Goal: Transaction & Acquisition: Download file/media

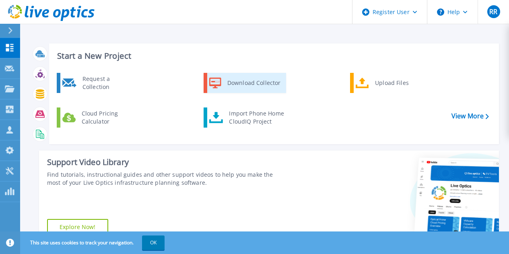
click at [242, 79] on div "Download Collector" at bounding box center [253, 83] width 61 height 16
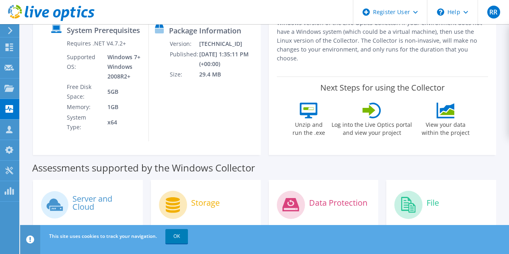
scroll to position [161, 0]
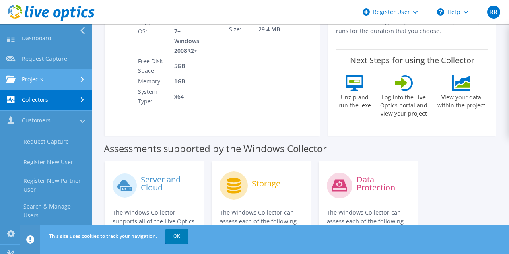
scroll to position [0, 0]
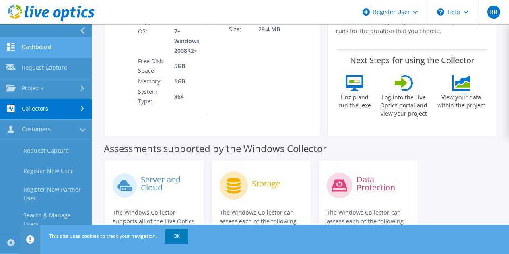
click at [51, 44] on link "Dashboard" at bounding box center [46, 47] width 92 height 21
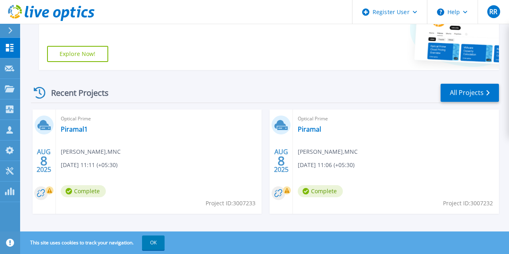
scroll to position [179, 0]
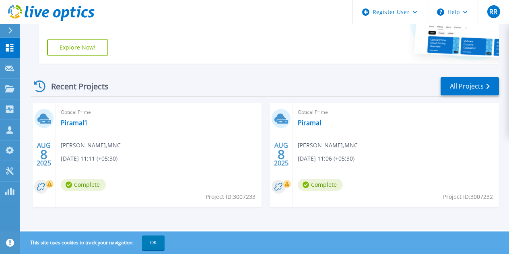
click at [108, 145] on span "Vikram Poojary , MNC" at bounding box center [91, 145] width 60 height 9
click at [486, 83] on link "All Projects" at bounding box center [470, 86] width 58 height 18
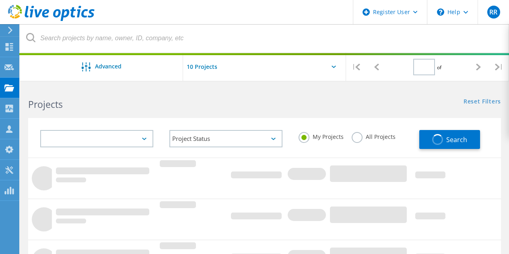
type input "1"
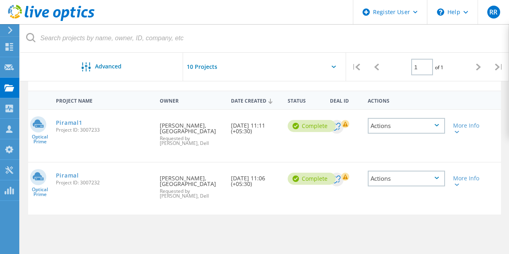
scroll to position [80, 0]
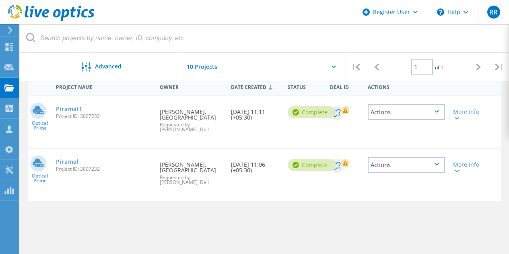
click at [431, 115] on div "Actions" at bounding box center [406, 112] width 77 height 16
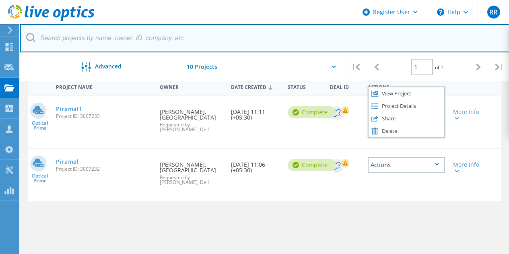
click at [305, 50] on input "text" at bounding box center [264, 38] width 489 height 28
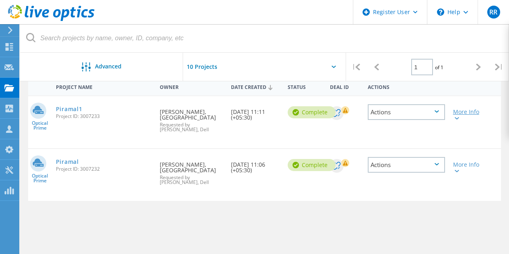
click at [456, 116] on div at bounding box center [456, 117] width 6 height 5
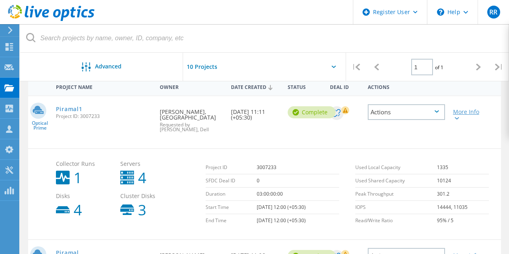
click at [456, 119] on icon at bounding box center [457, 118] width 4 height 2
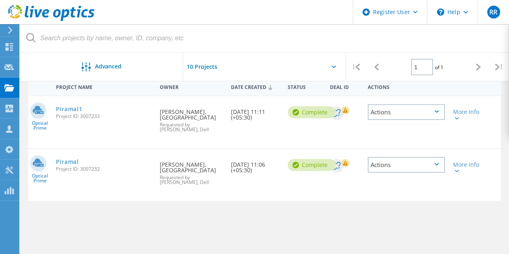
click at [435, 113] on div "Actions" at bounding box center [406, 112] width 77 height 16
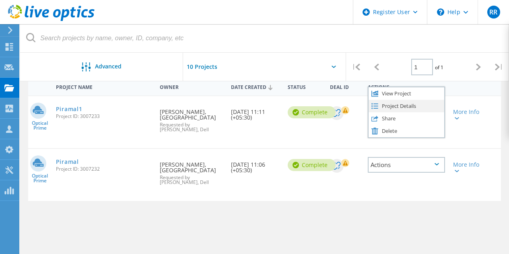
click at [429, 107] on div "Project Details" at bounding box center [407, 106] width 76 height 12
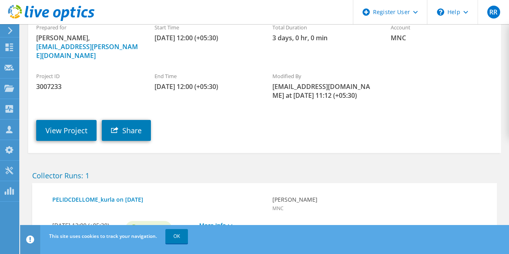
scroll to position [127, 0]
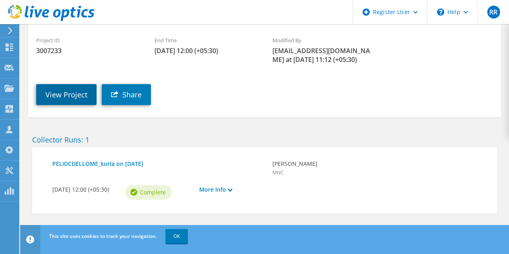
click at [58, 86] on link "View Project" at bounding box center [66, 94] width 60 height 21
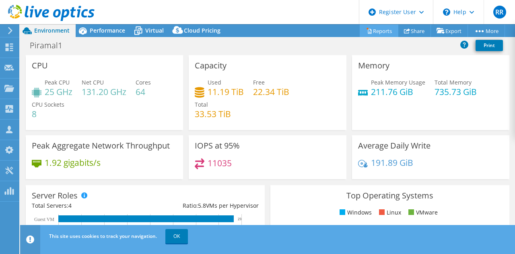
click at [375, 31] on link "Reports" at bounding box center [379, 31] width 39 height 12
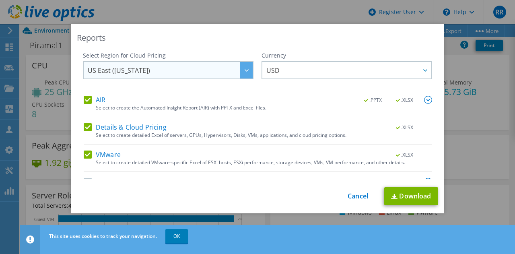
click at [210, 69] on span "US East ([US_STATE])" at bounding box center [170, 70] width 165 height 16
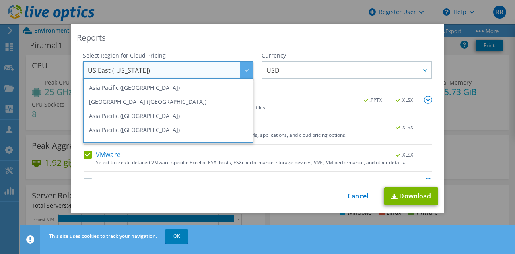
click at [258, 39] on div "Reports" at bounding box center [257, 37] width 361 height 11
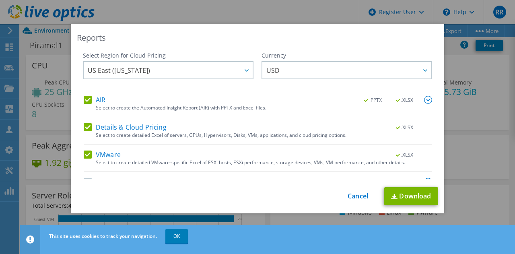
click at [349, 194] on link "Cancel" at bounding box center [358, 196] width 21 height 8
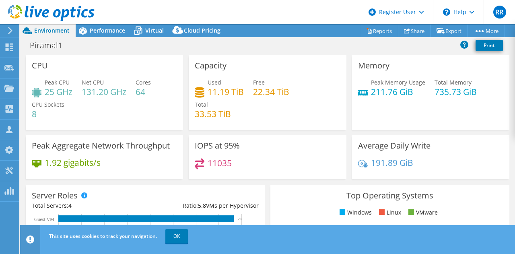
click at [266, 19] on header "RR Dell User Rishi Raj Rishi.Raj@dell.com Dell My Profile Log Out \n Help Explo…" at bounding box center [257, 12] width 515 height 24
click at [490, 44] on link "Print" at bounding box center [489, 45] width 27 height 11
click at [106, 32] on span "Performance" at bounding box center [107, 31] width 35 height 8
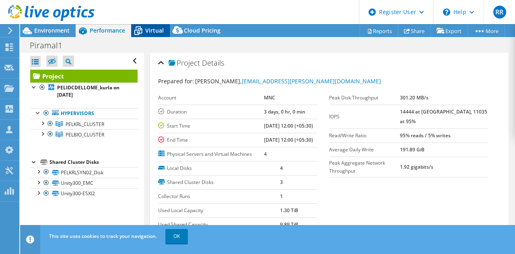
click at [143, 29] on icon at bounding box center [138, 31] width 14 height 14
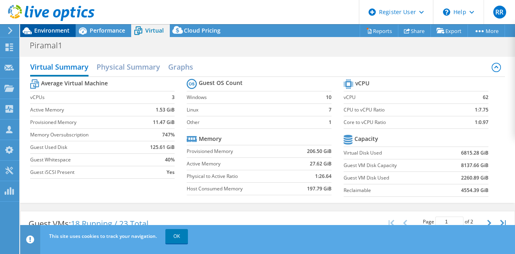
click at [54, 30] on span "Environment" at bounding box center [51, 31] width 35 height 8
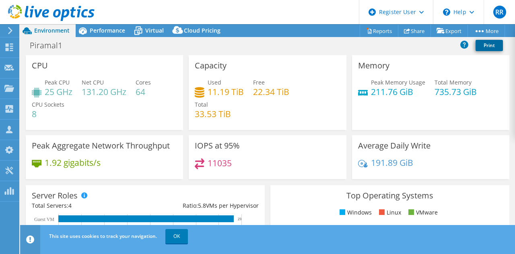
click at [487, 48] on link "Print" at bounding box center [489, 45] width 27 height 11
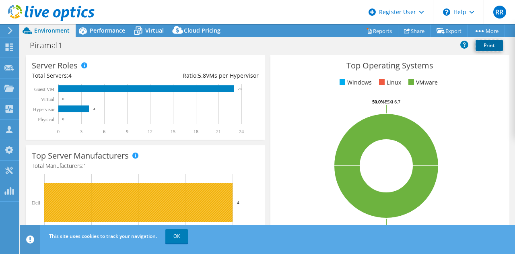
scroll to position [64, 0]
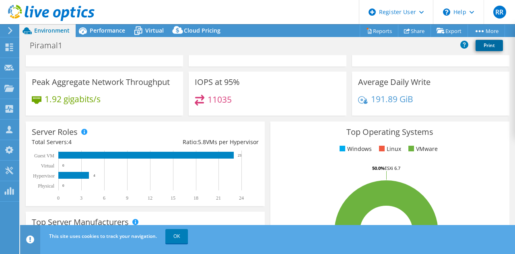
click at [491, 43] on link "Print" at bounding box center [489, 45] width 27 height 11
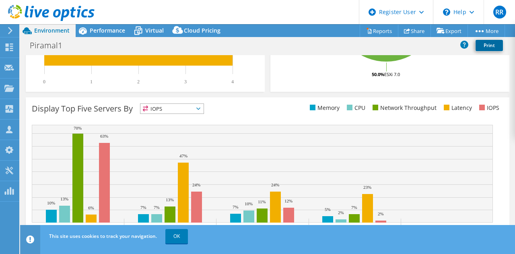
scroll to position [305, 0]
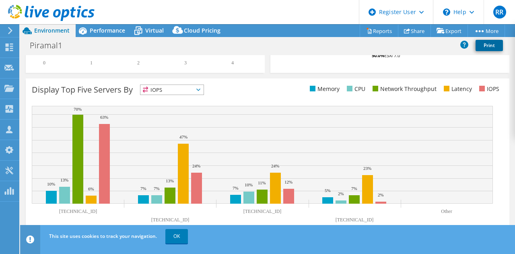
click at [484, 49] on link "Print" at bounding box center [489, 45] width 27 height 11
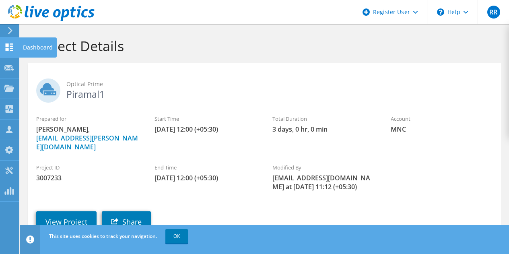
click at [52, 45] on div "Dashboard" at bounding box center [38, 47] width 38 height 20
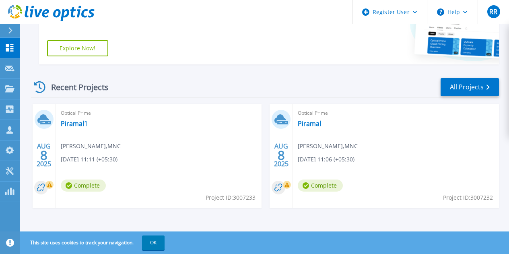
scroll to position [179, 0]
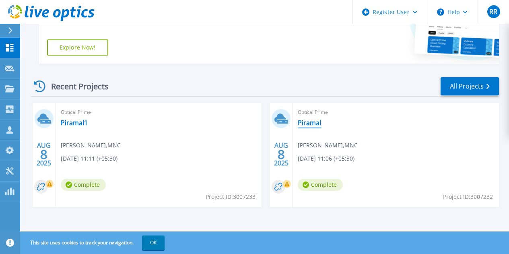
click at [298, 122] on link "Piramal" at bounding box center [309, 123] width 23 height 8
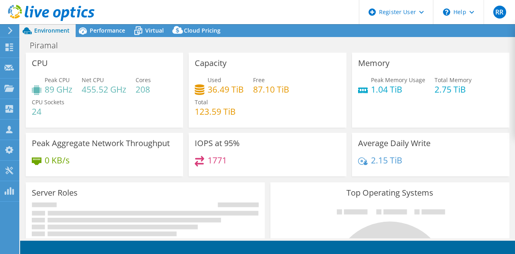
select select "USD"
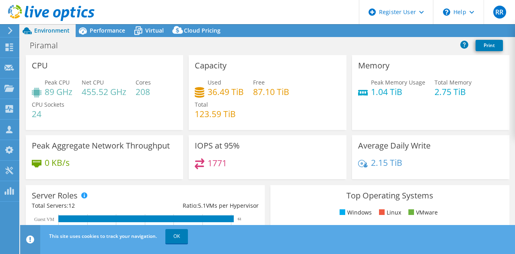
scroll to position [80, 0]
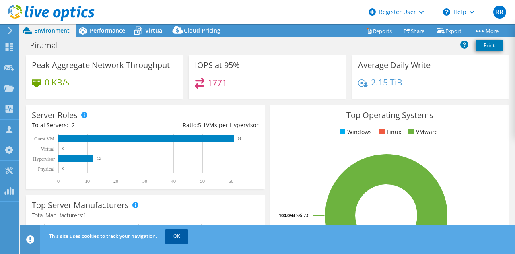
click at [172, 235] on link "OK" at bounding box center [176, 236] width 23 height 14
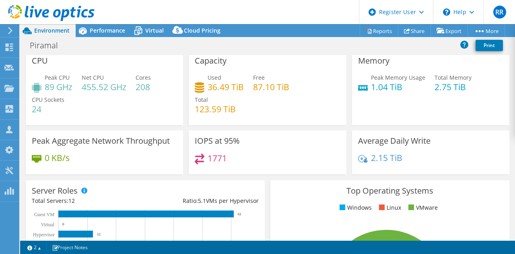
scroll to position [0, 0]
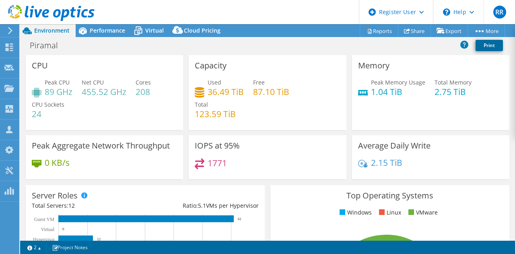
click at [493, 46] on link "Print" at bounding box center [489, 45] width 27 height 11
click at [379, 27] on link "Reports" at bounding box center [379, 31] width 39 height 12
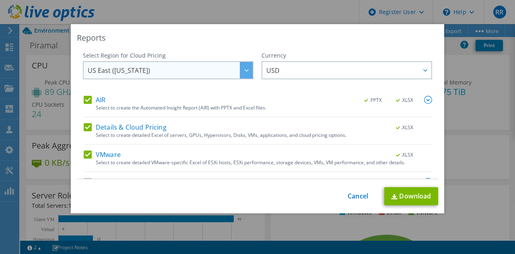
click at [179, 76] on span "US East (Virginia)" at bounding box center [170, 70] width 165 height 16
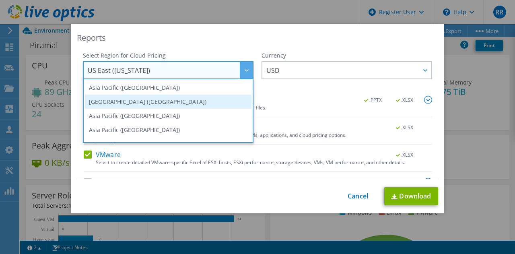
click at [144, 102] on li "[GEOGRAPHIC_DATA] ([GEOGRAPHIC_DATA])" at bounding box center [168, 102] width 167 height 14
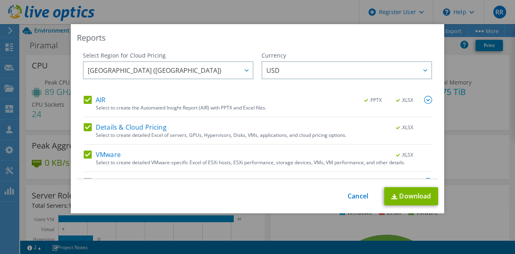
scroll to position [20, 0]
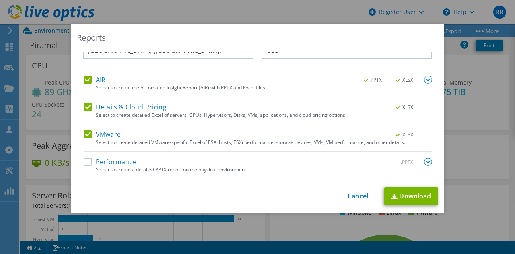
click at [87, 162] on label "Performance" at bounding box center [110, 162] width 53 height 8
click at [0, 0] on input "Performance" at bounding box center [0, 0] width 0 height 0
click at [87, 75] on div "Select Region for Cloud Pricing Asia Pacific (Hong Kong) Asia Pacific (Mumbai) …" at bounding box center [168, 53] width 171 height 44
click at [84, 77] on label "AIR" at bounding box center [95, 80] width 22 height 8
click at [0, 0] on input "AIR" at bounding box center [0, 0] width 0 height 0
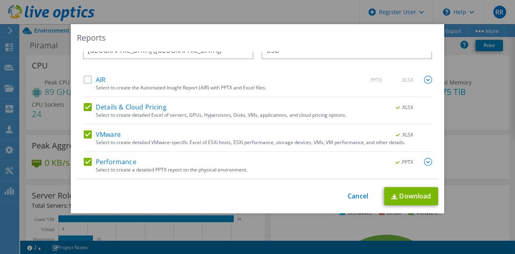
click at [84, 106] on label "Details & Cloud Pricing" at bounding box center [125, 107] width 83 height 8
click at [0, 0] on input "Details & Cloud Pricing" at bounding box center [0, 0] width 0 height 0
click at [404, 196] on link "Download" at bounding box center [411, 196] width 54 height 18
click at [357, 197] on link "Cancel" at bounding box center [358, 196] width 21 height 8
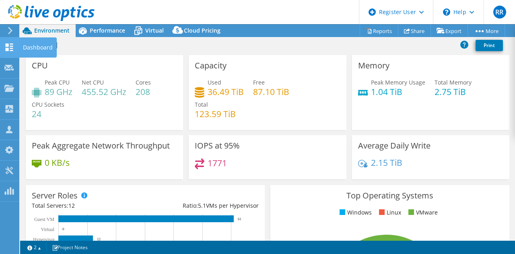
click at [9, 45] on icon at bounding box center [9, 47] width 10 height 8
click at [43, 45] on div "Dashboard" at bounding box center [38, 47] width 38 height 20
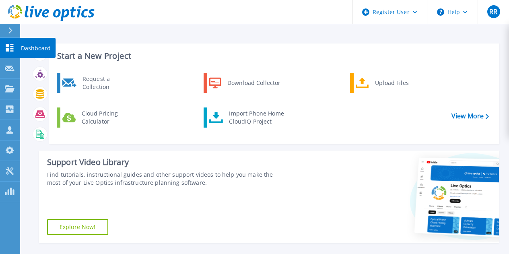
click at [45, 49] on p "Dashboard" at bounding box center [36, 48] width 30 height 21
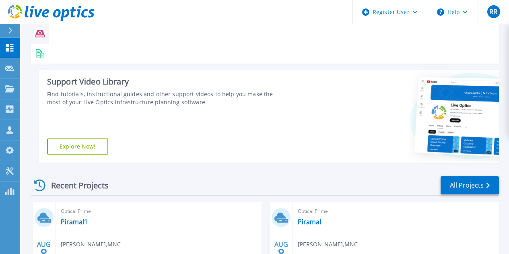
scroll to position [179, 0]
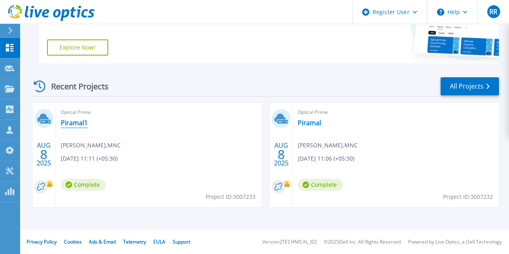
click at [72, 124] on link "Piramal1" at bounding box center [74, 123] width 27 height 8
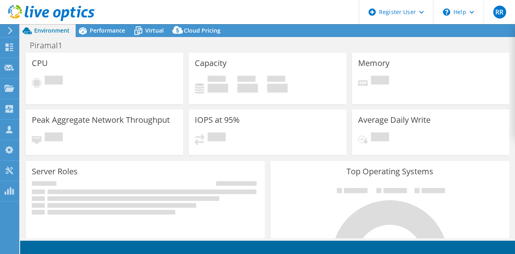
select select "USD"
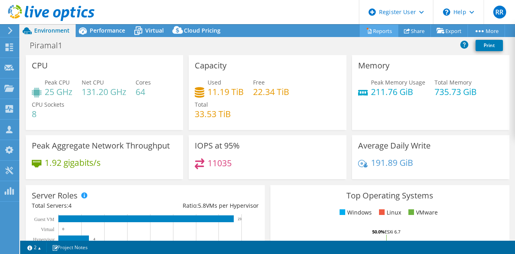
click at [382, 30] on link "Reports" at bounding box center [379, 31] width 39 height 12
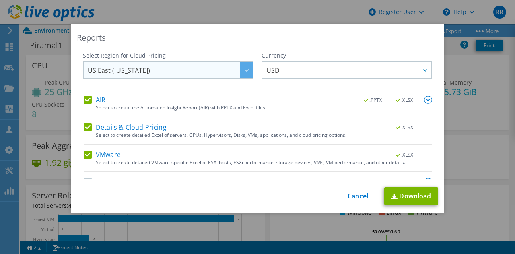
click at [193, 67] on span "US East ([US_STATE])" at bounding box center [170, 70] width 165 height 16
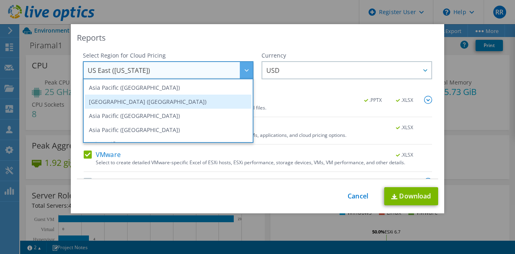
click at [141, 99] on li "[GEOGRAPHIC_DATA] ([GEOGRAPHIC_DATA])" at bounding box center [168, 102] width 167 height 14
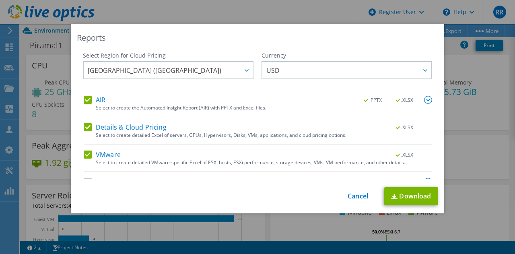
click at [84, 101] on label "AIR" at bounding box center [95, 100] width 22 height 8
click at [0, 0] on input "AIR" at bounding box center [0, 0] width 0 height 0
click at [84, 128] on label "Details & Cloud Pricing" at bounding box center [125, 127] width 83 height 8
click at [0, 0] on input "Details & Cloud Pricing" at bounding box center [0, 0] width 0 height 0
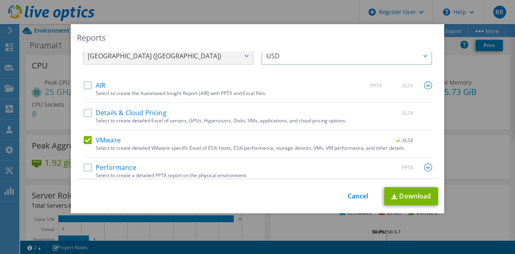
scroll to position [20, 0]
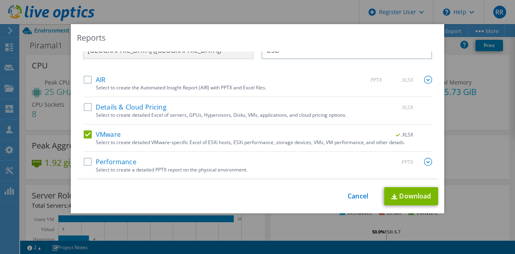
click at [87, 162] on label "Performance" at bounding box center [110, 162] width 53 height 8
click at [0, 0] on input "Performance" at bounding box center [0, 0] width 0 height 0
click at [391, 196] on img at bounding box center [394, 196] width 6 height 5
